Goal: Task Accomplishment & Management: Manage account settings

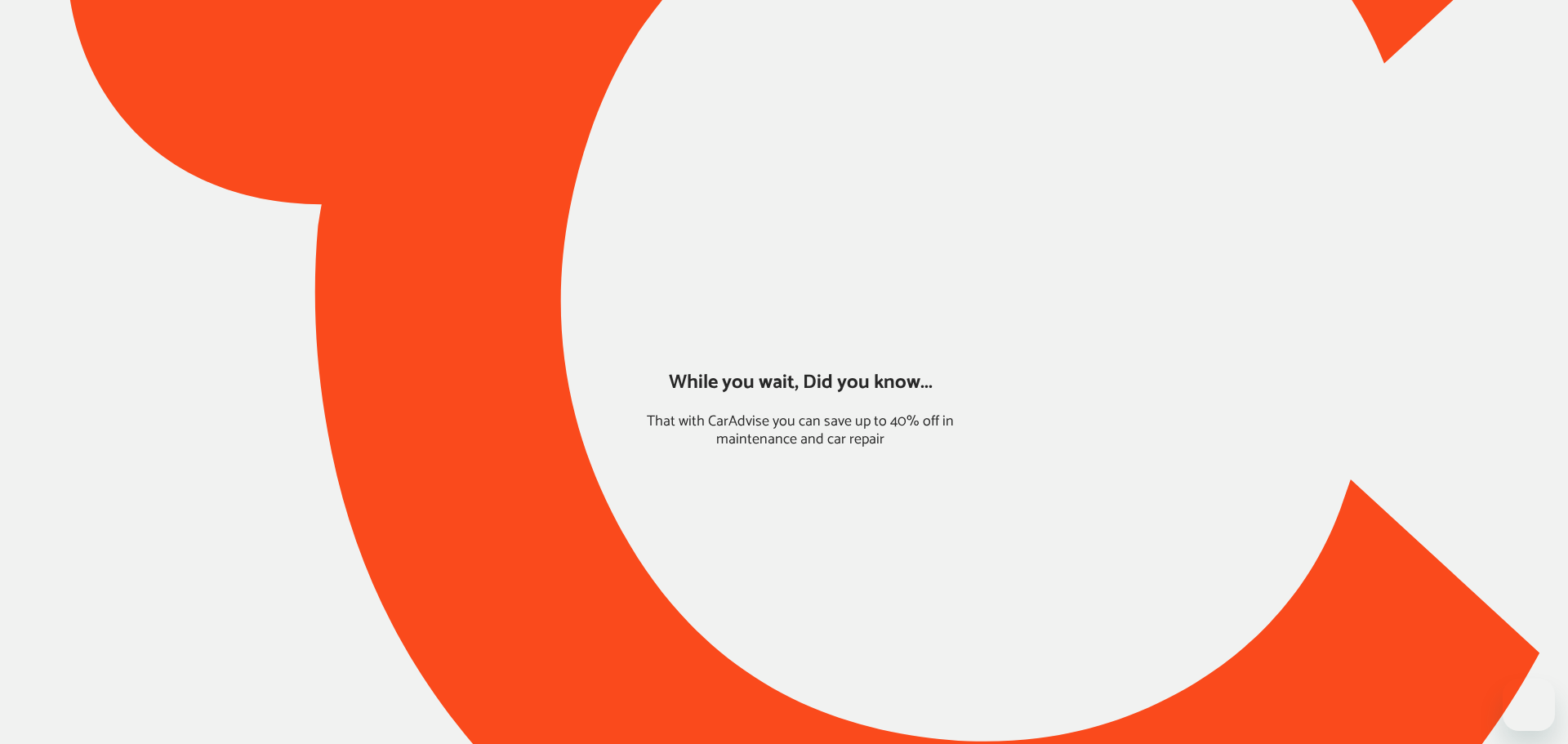
type input "*******"
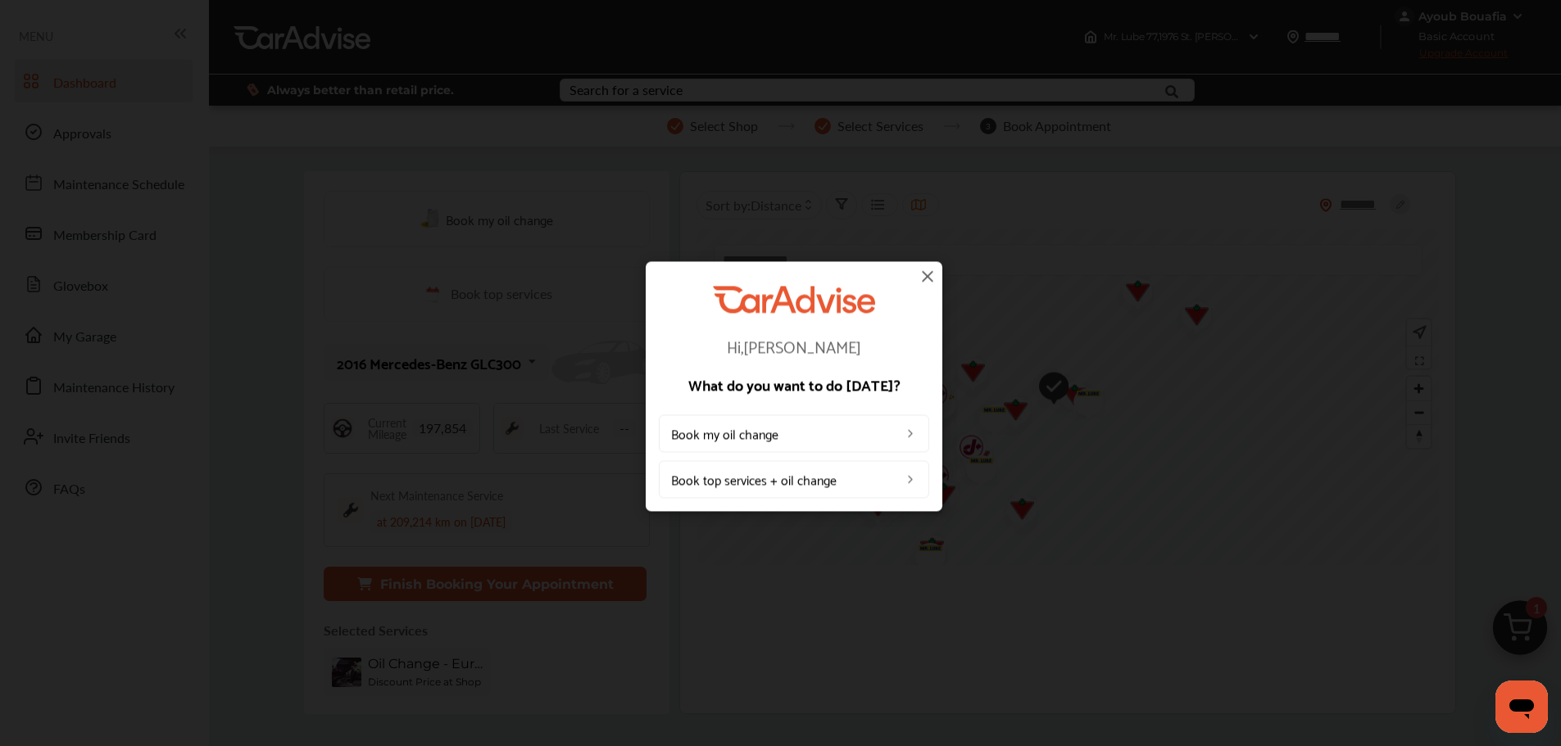
click at [932, 279] on img at bounding box center [928, 276] width 20 height 20
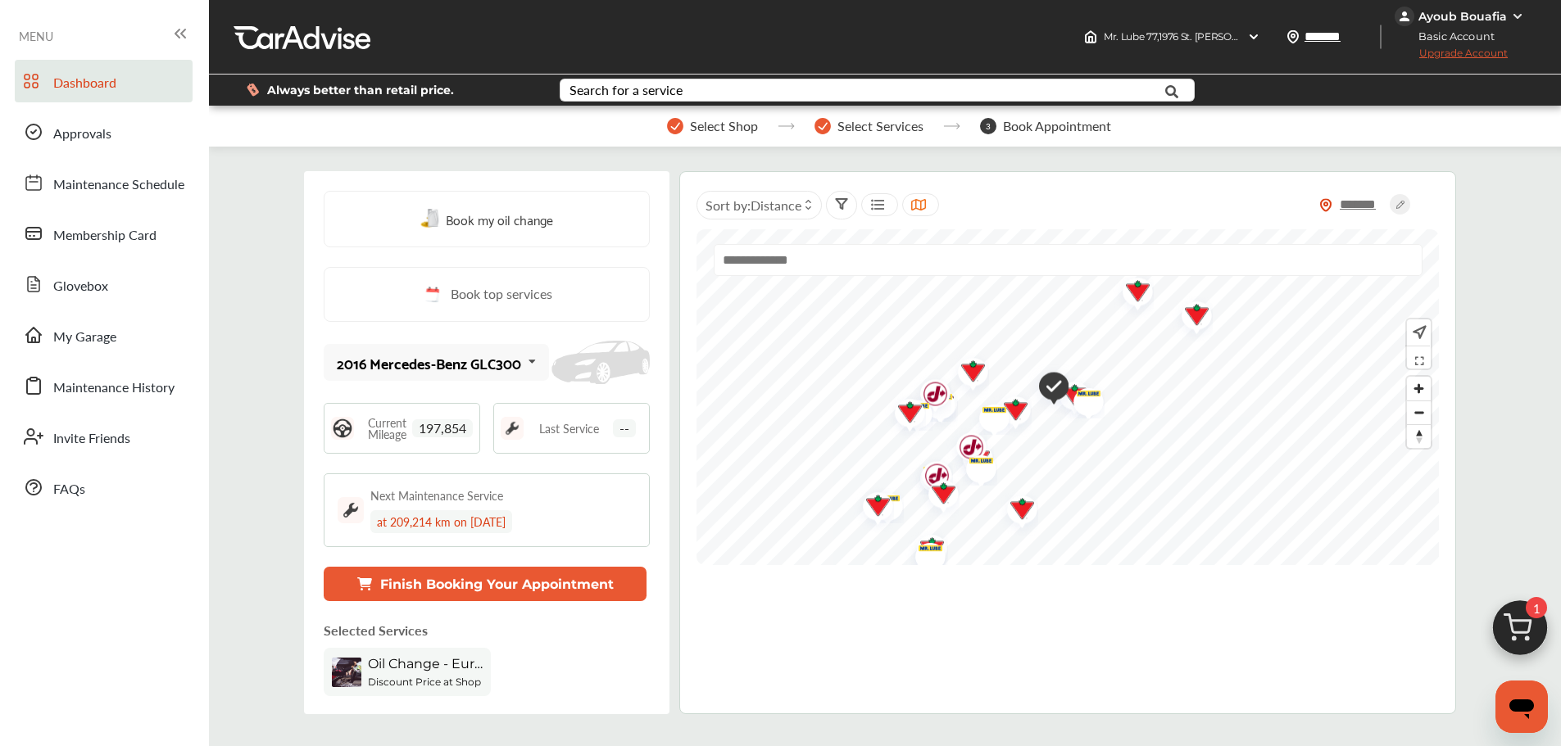
click at [1462, 16] on div "Ayoub Bouafia" at bounding box center [1462, 16] width 88 height 15
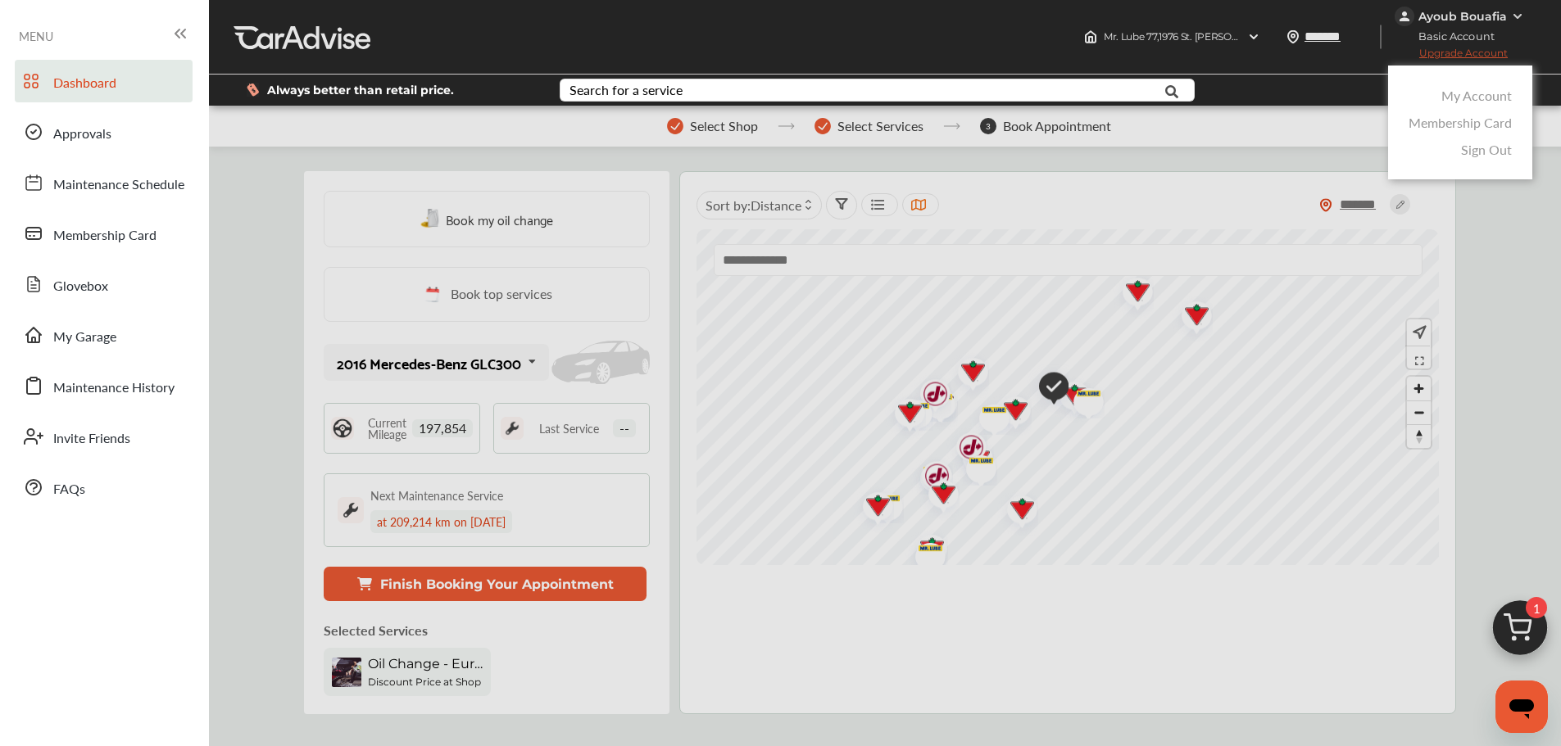
click at [1476, 103] on link "My Account" at bounding box center [1476, 95] width 70 height 19
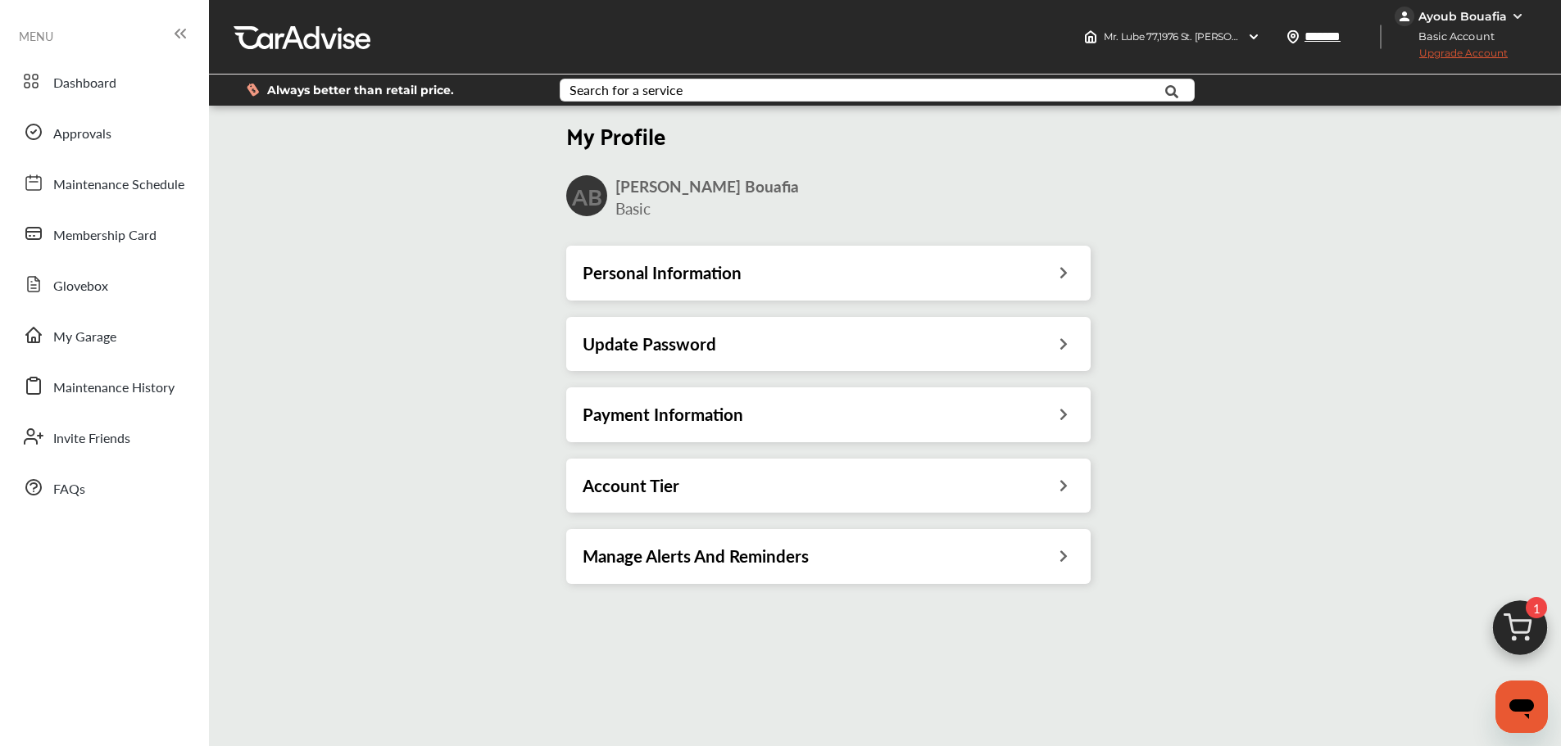
click at [1059, 410] on div "Payment Information" at bounding box center [829, 414] width 492 height 21
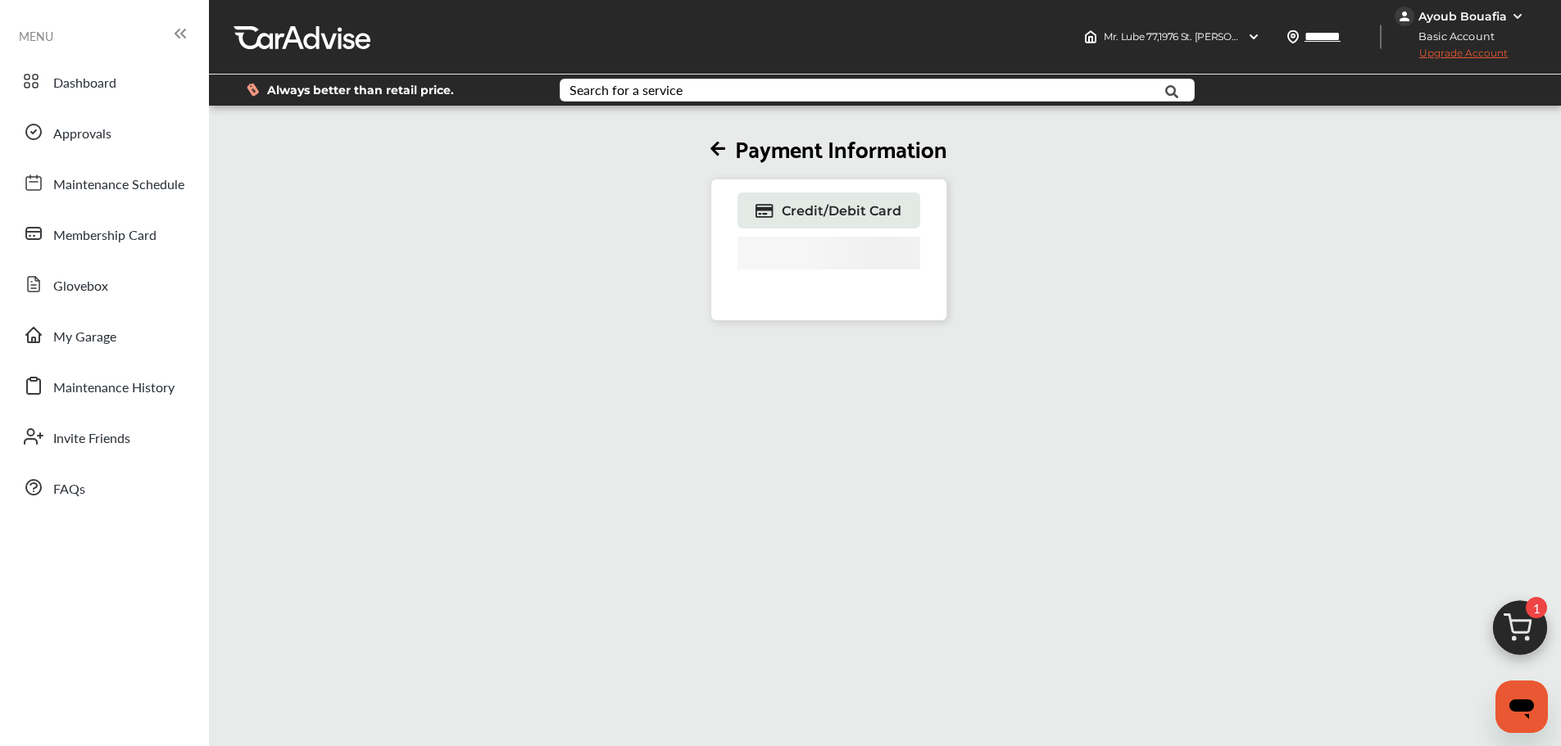
click at [724, 146] on icon at bounding box center [717, 149] width 15 height 17
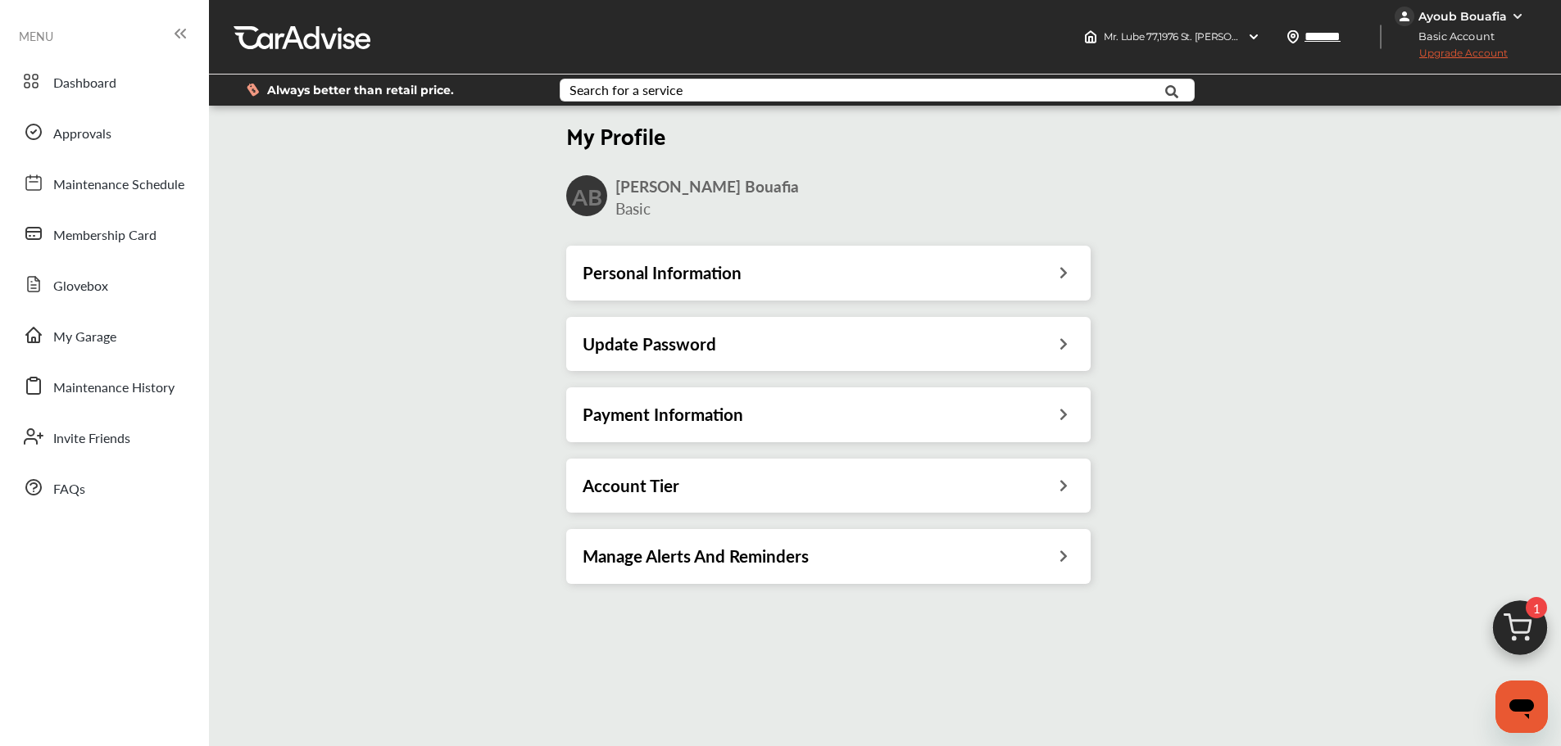
click at [1058, 405] on div "Payment Information" at bounding box center [829, 414] width 492 height 21
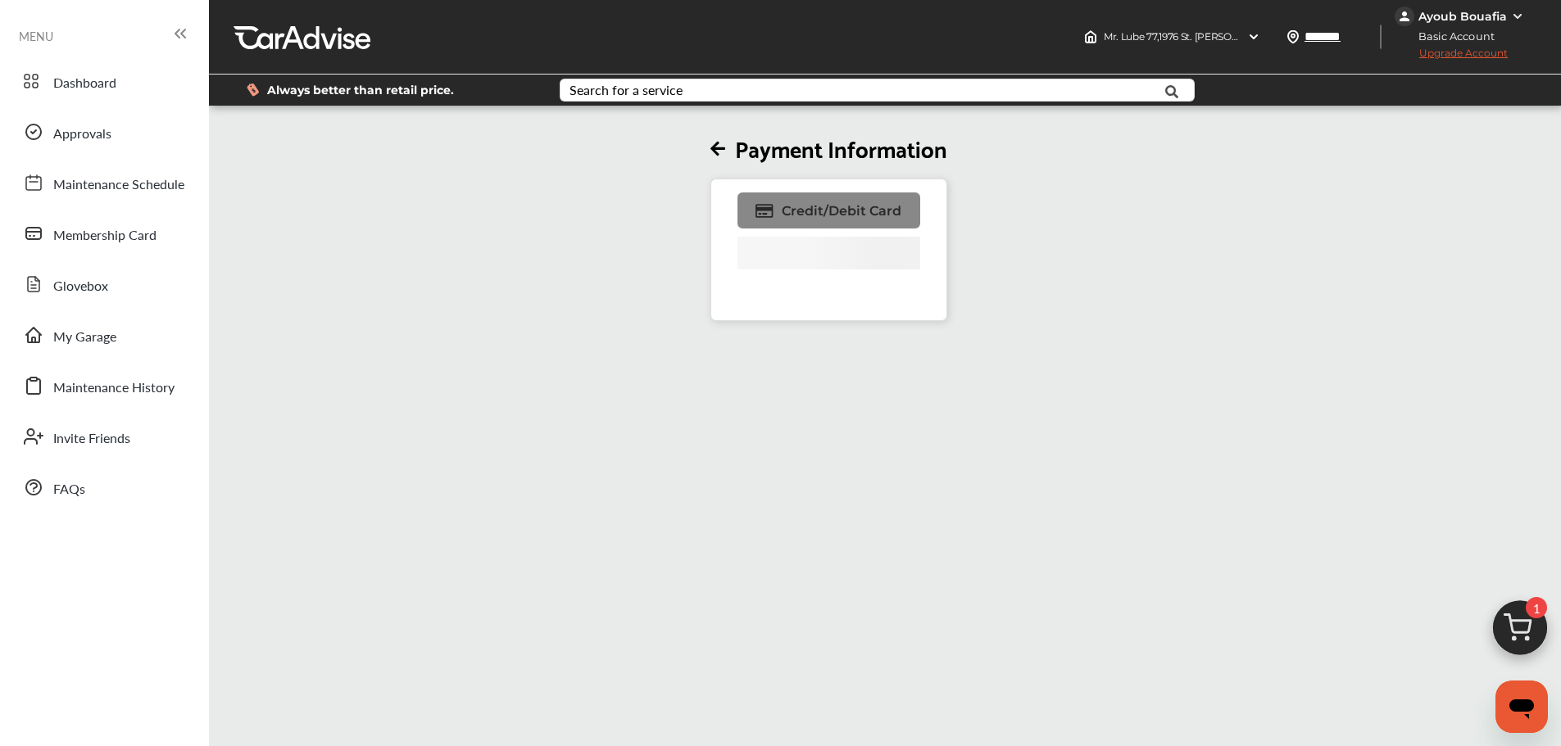
click at [835, 222] on link "Credit/Debit Card" at bounding box center [828, 211] width 183 height 36
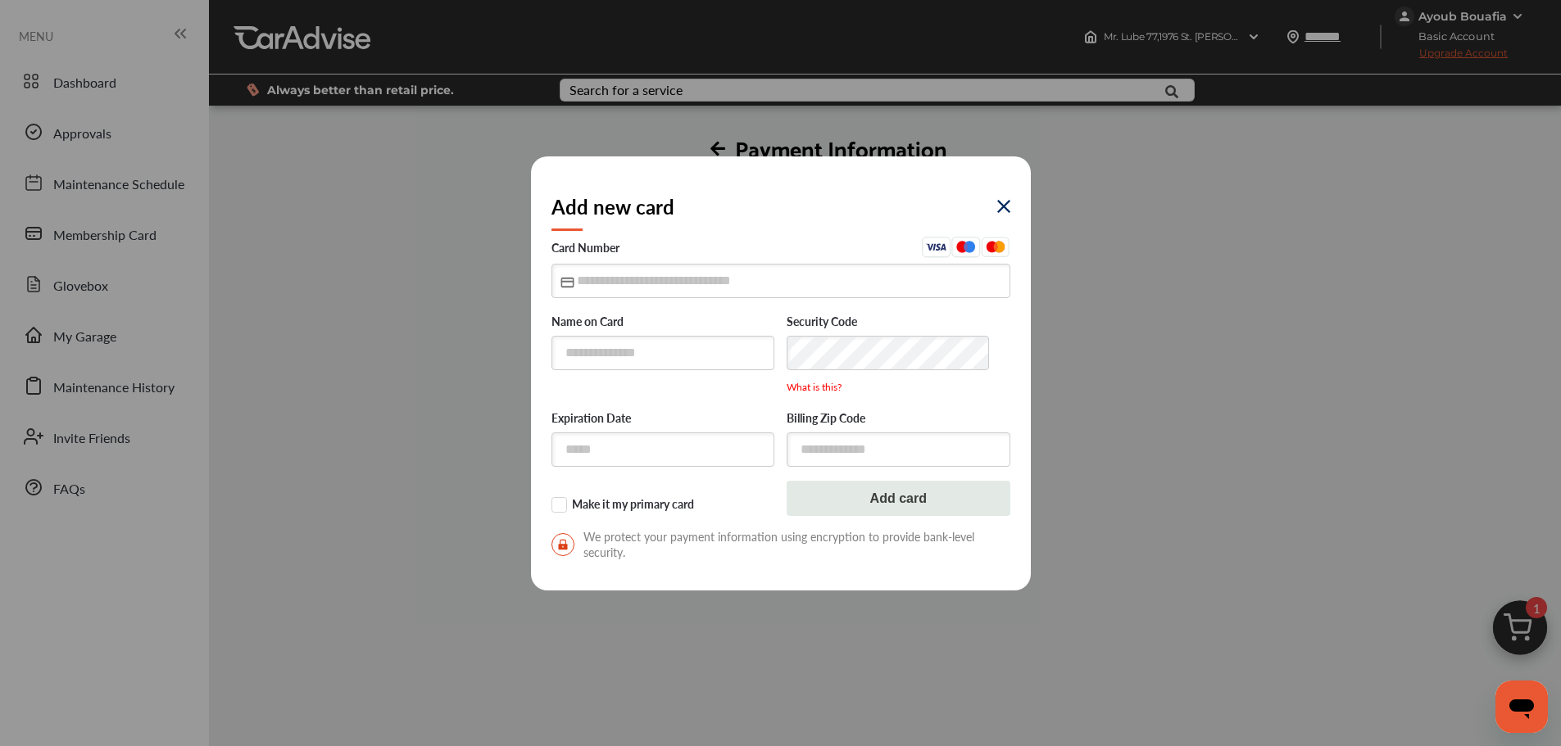
click at [1000, 202] on img at bounding box center [1003, 206] width 13 height 13
